Goal: Navigation & Orientation: Find specific page/section

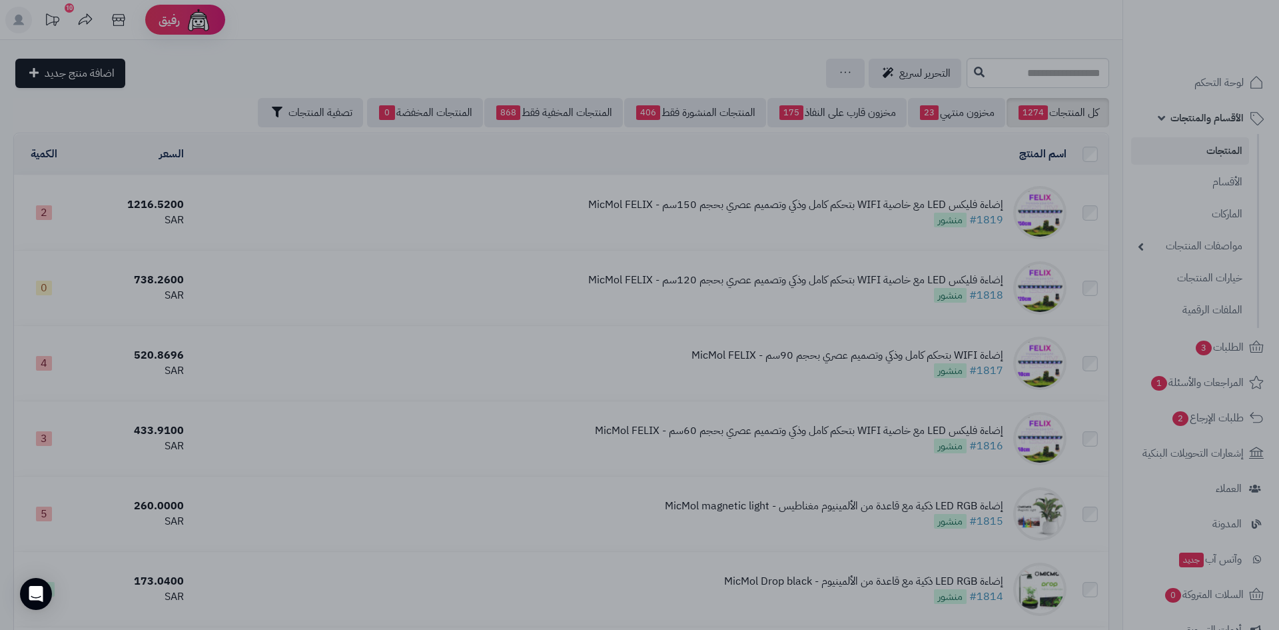
click at [1060, 74] on div at bounding box center [639, 315] width 1279 height 630
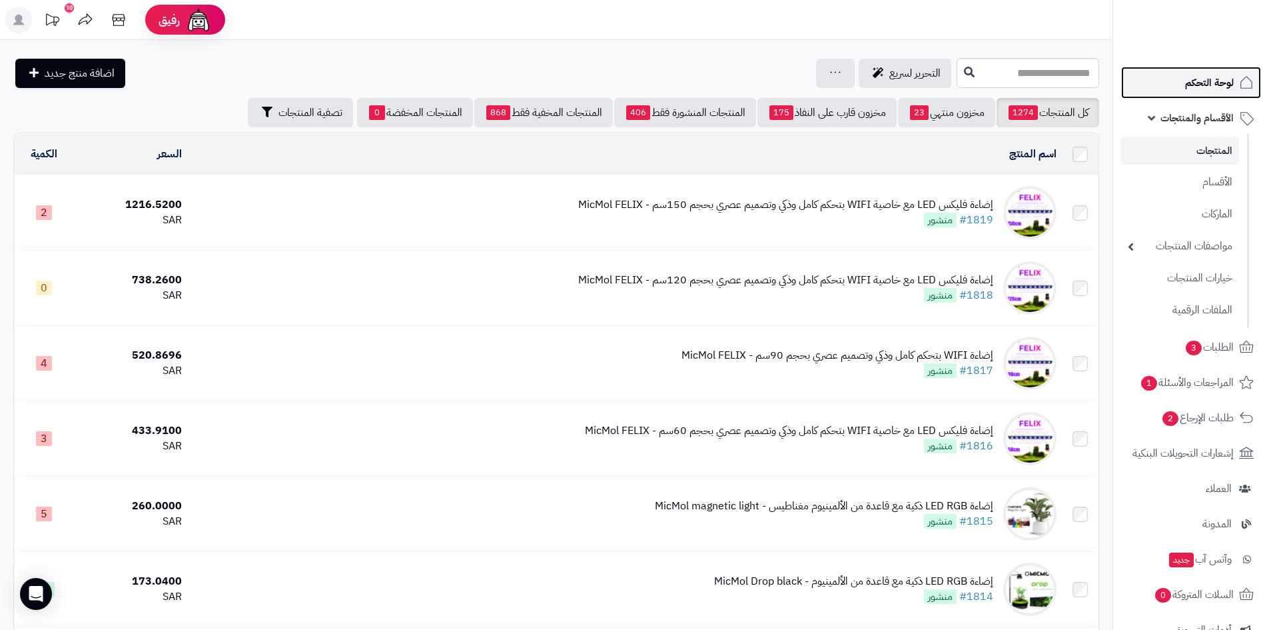
click at [1182, 81] on link "لوحة التحكم" at bounding box center [1191, 83] width 140 height 32
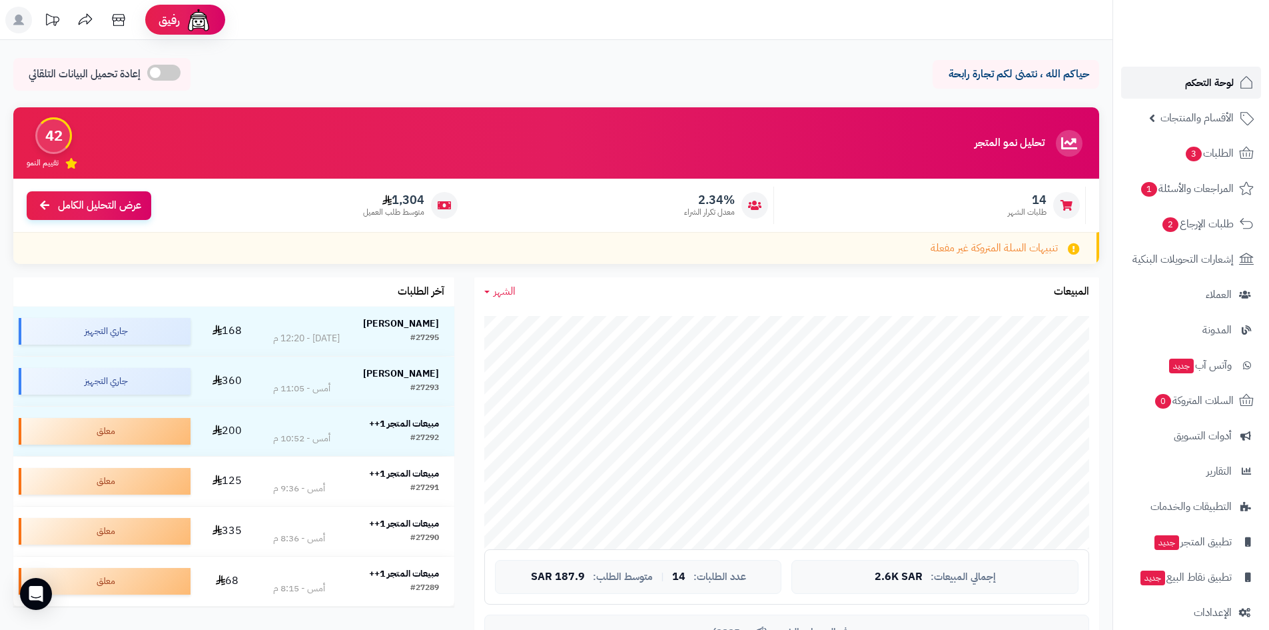
drag, startPoint x: 0, startPoint y: 0, endPoint x: 1182, endPoint y: 81, distance: 1184.8
click at [1209, 84] on span "لوحة التحكم" at bounding box center [1209, 82] width 49 height 19
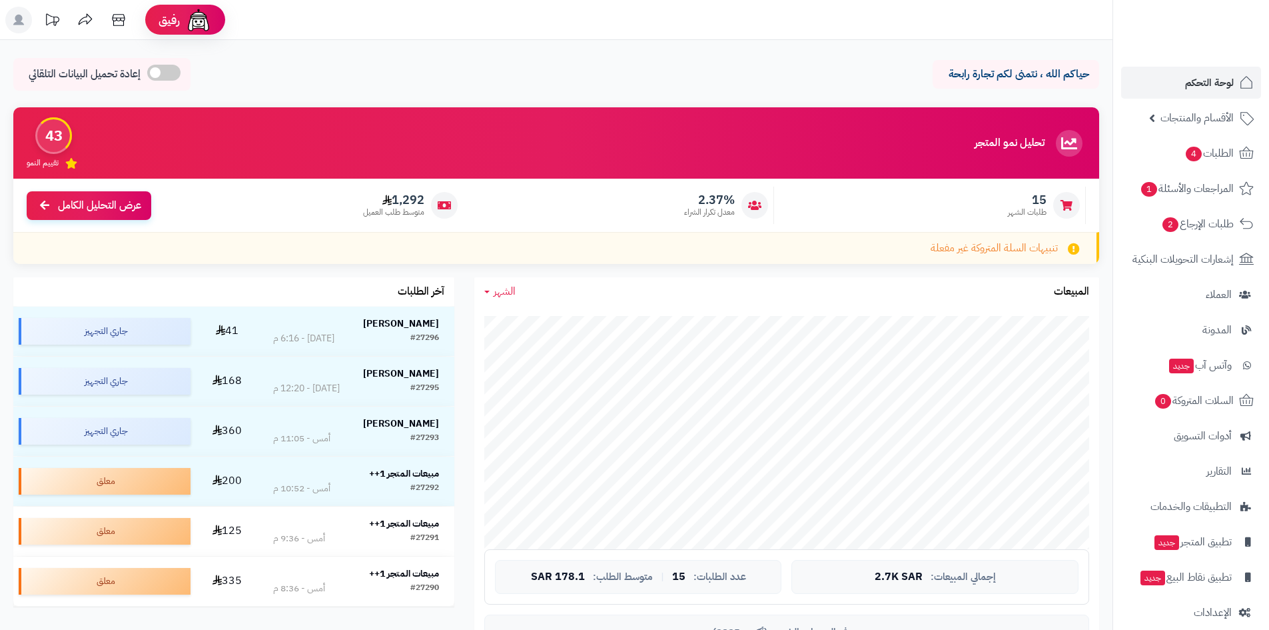
click at [396, 324] on strong "Mohammed Aldubaisi" at bounding box center [401, 323] width 76 height 14
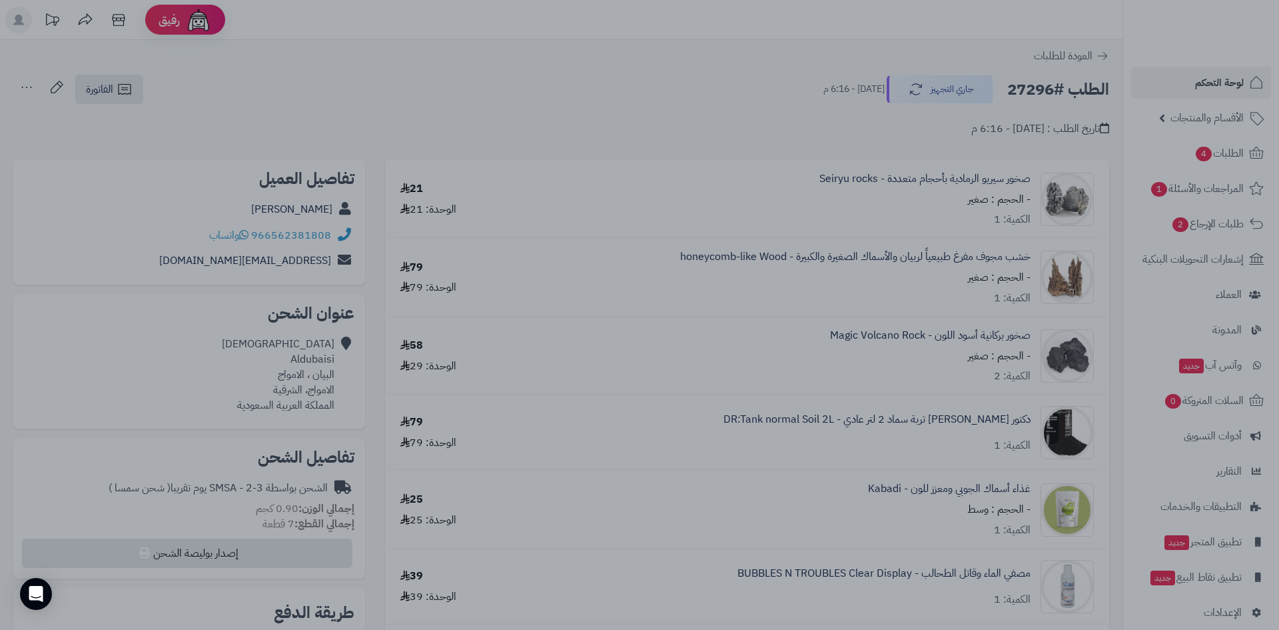
click at [550, 126] on div at bounding box center [639, 315] width 1279 height 630
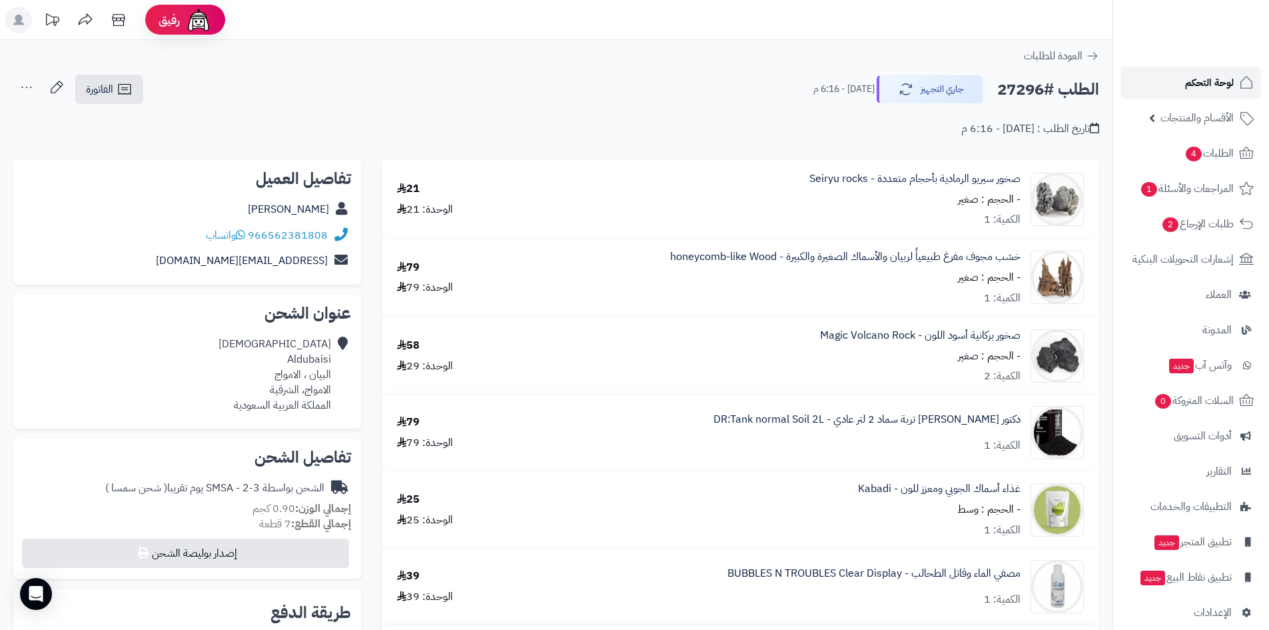
click at [1163, 75] on link "لوحة التحكم" at bounding box center [1191, 83] width 140 height 32
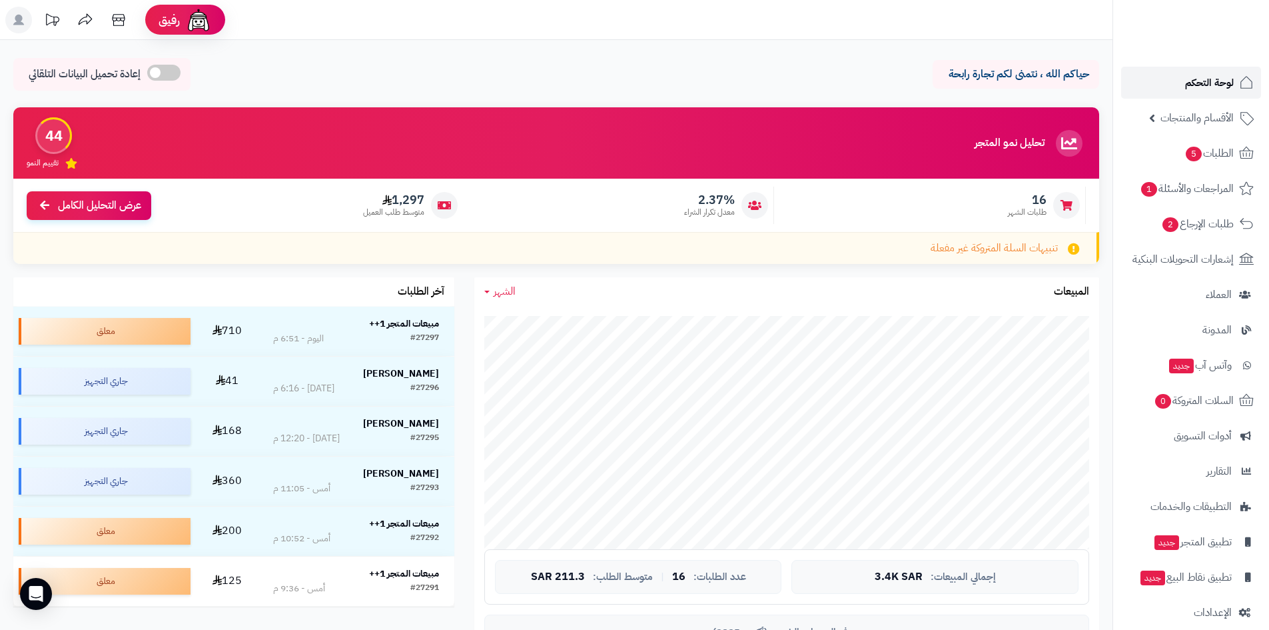
click at [1212, 77] on span "لوحة التحكم" at bounding box center [1209, 82] width 49 height 19
click at [1221, 79] on span "لوحة التحكم" at bounding box center [1209, 82] width 49 height 19
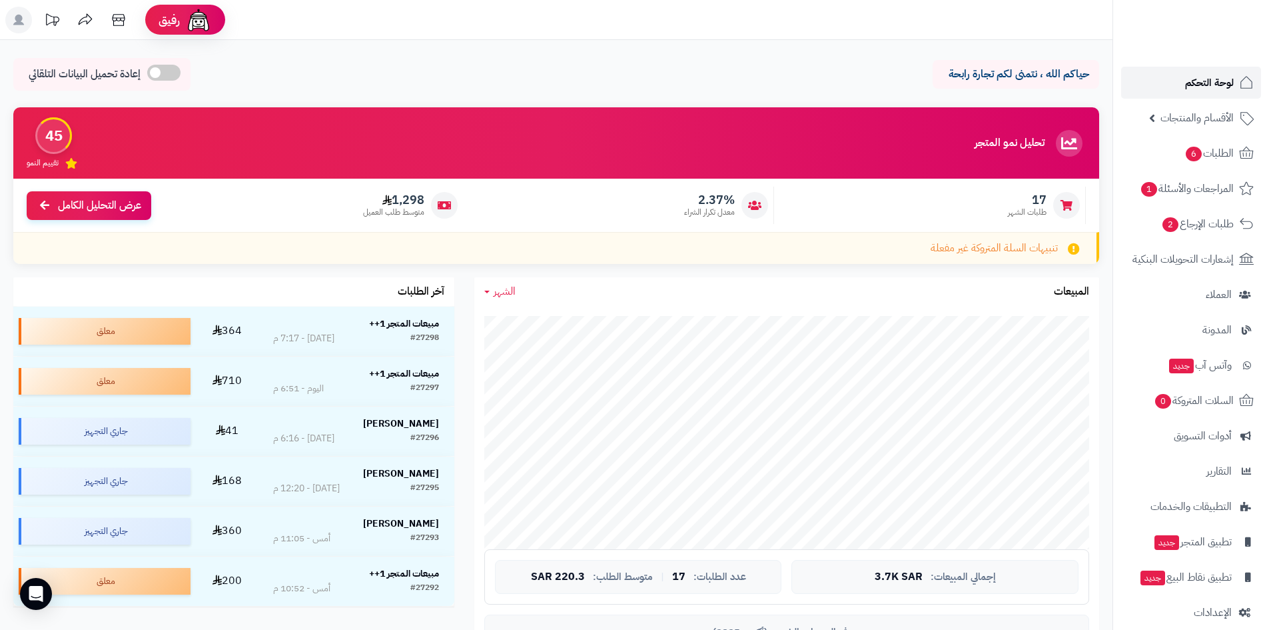
click at [1188, 82] on span "لوحة التحكم" at bounding box center [1209, 82] width 49 height 19
